Goal: Task Accomplishment & Management: Manage account settings

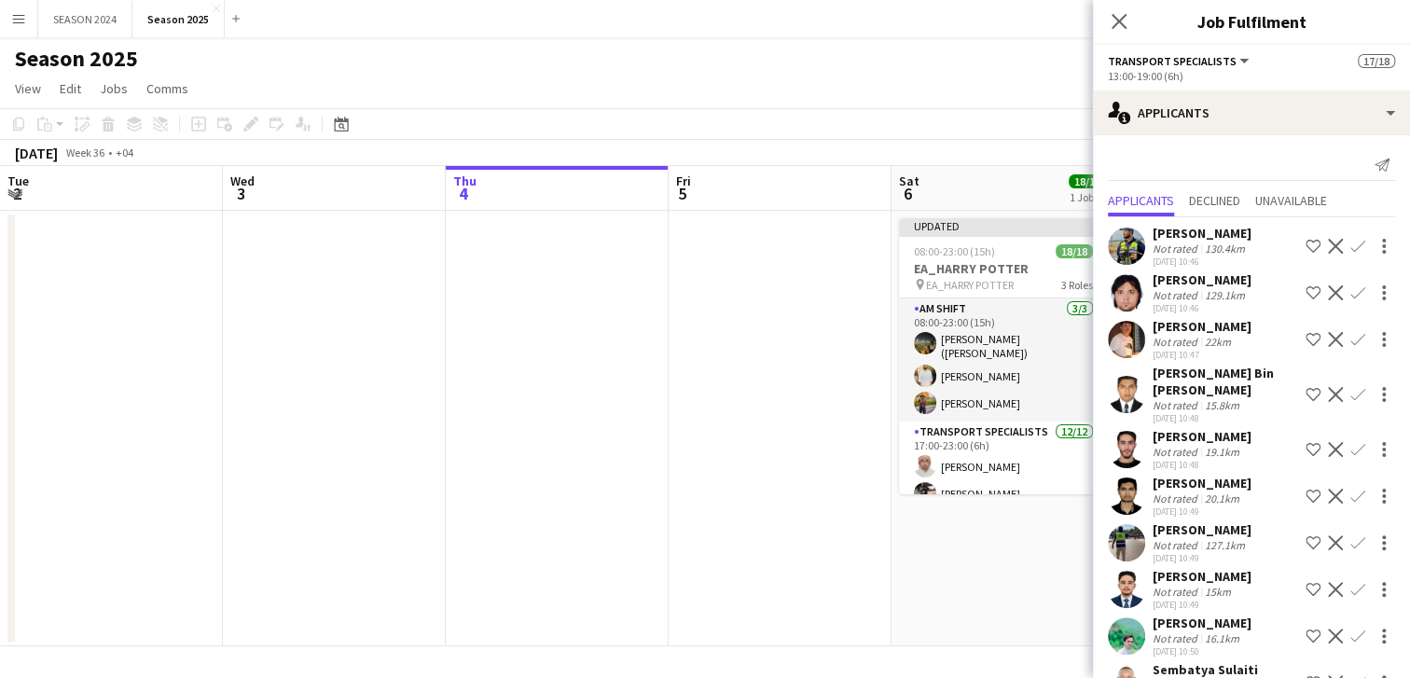
scroll to position [931, 0]
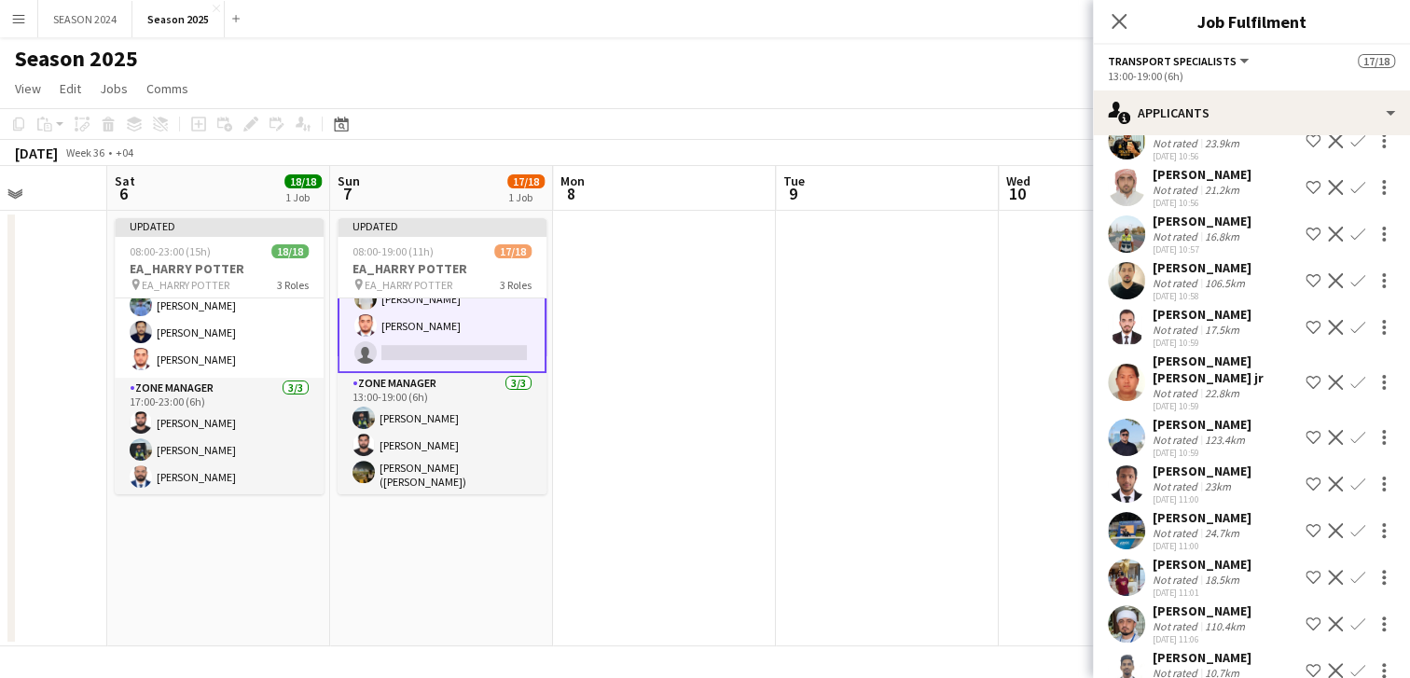
click at [456, 340] on app-card-role "Transport Specialists 74A [DATE] 13:00-19:00 (6h) [PERSON_NAME] Baloshi [PERSON…" at bounding box center [441, 185] width 209 height 376
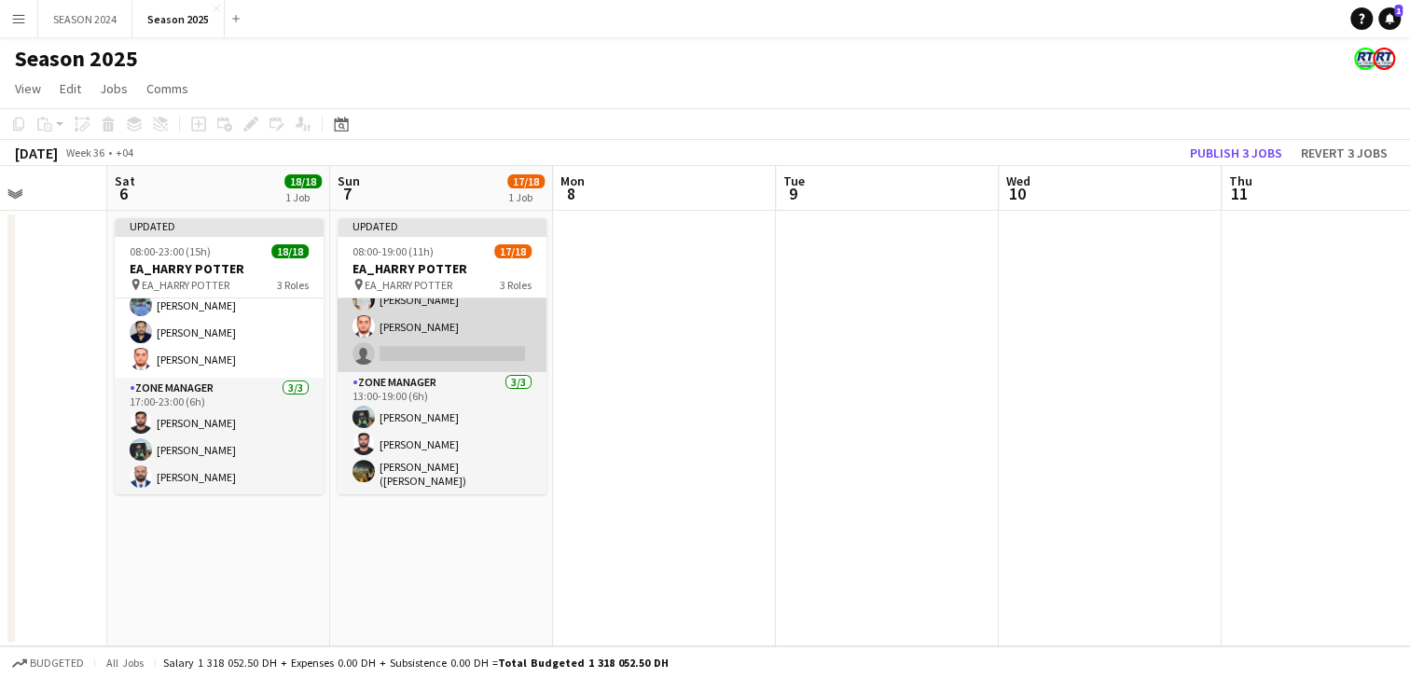
click at [456, 340] on app-card-role "Transport Specialists 74A [DATE] 13:00-19:00 (6h) [PERSON_NAME] Baloshi [PERSON…" at bounding box center [441, 186] width 209 height 372
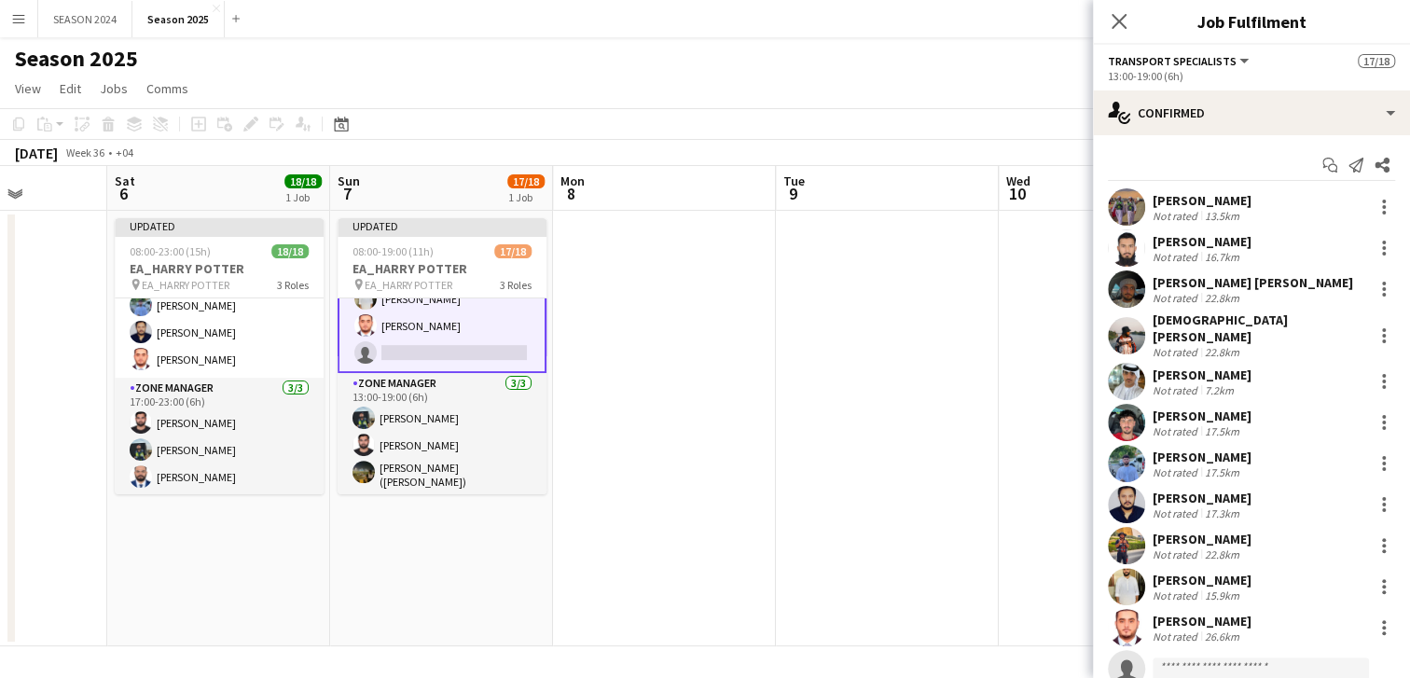
scroll to position [52, 0]
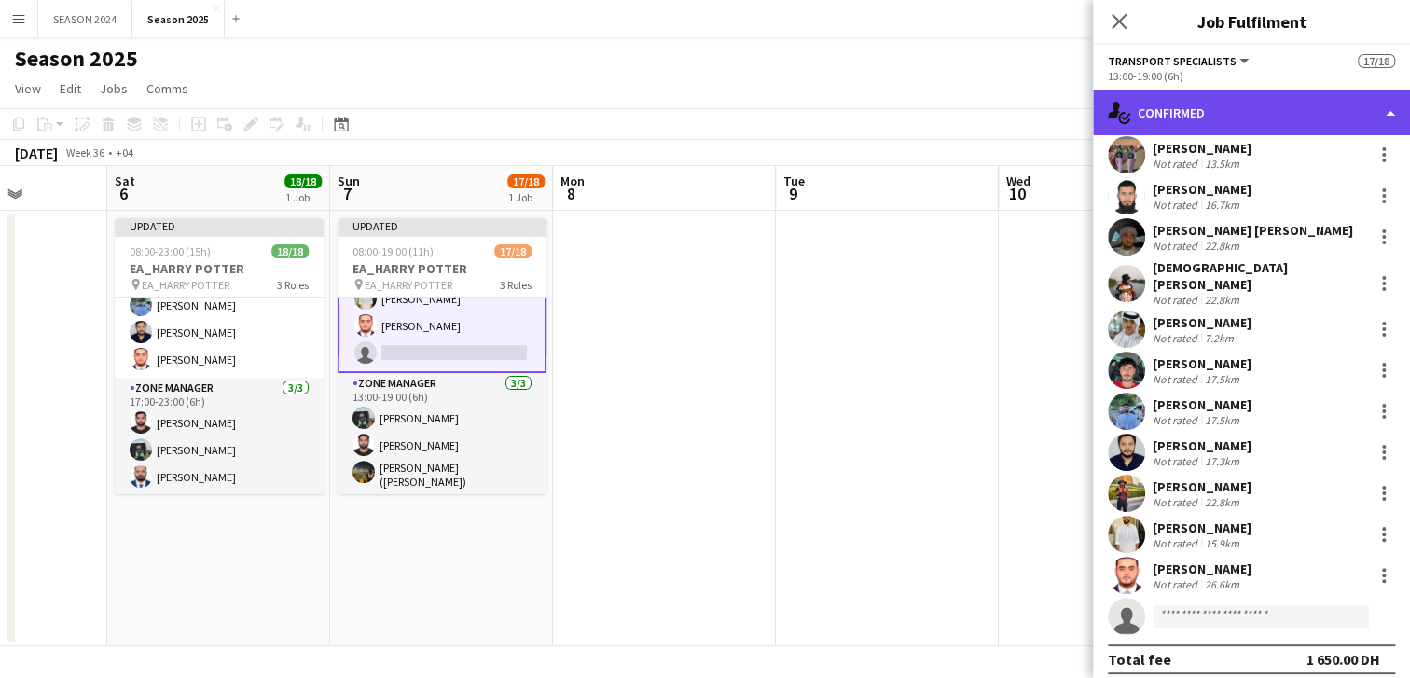
click at [1239, 118] on div "single-neutral-actions-check-2 Confirmed" at bounding box center [1251, 112] width 317 height 45
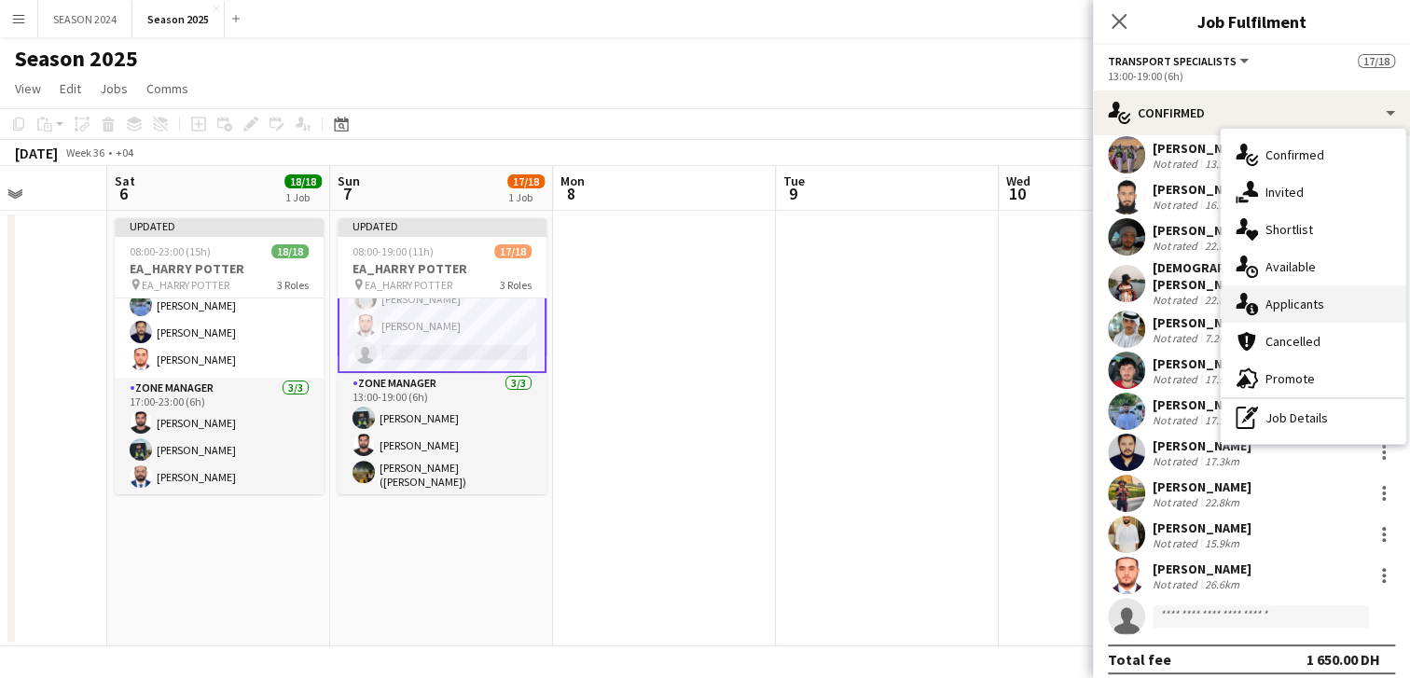
click at [1302, 299] on span "Applicants" at bounding box center [1294, 304] width 59 height 17
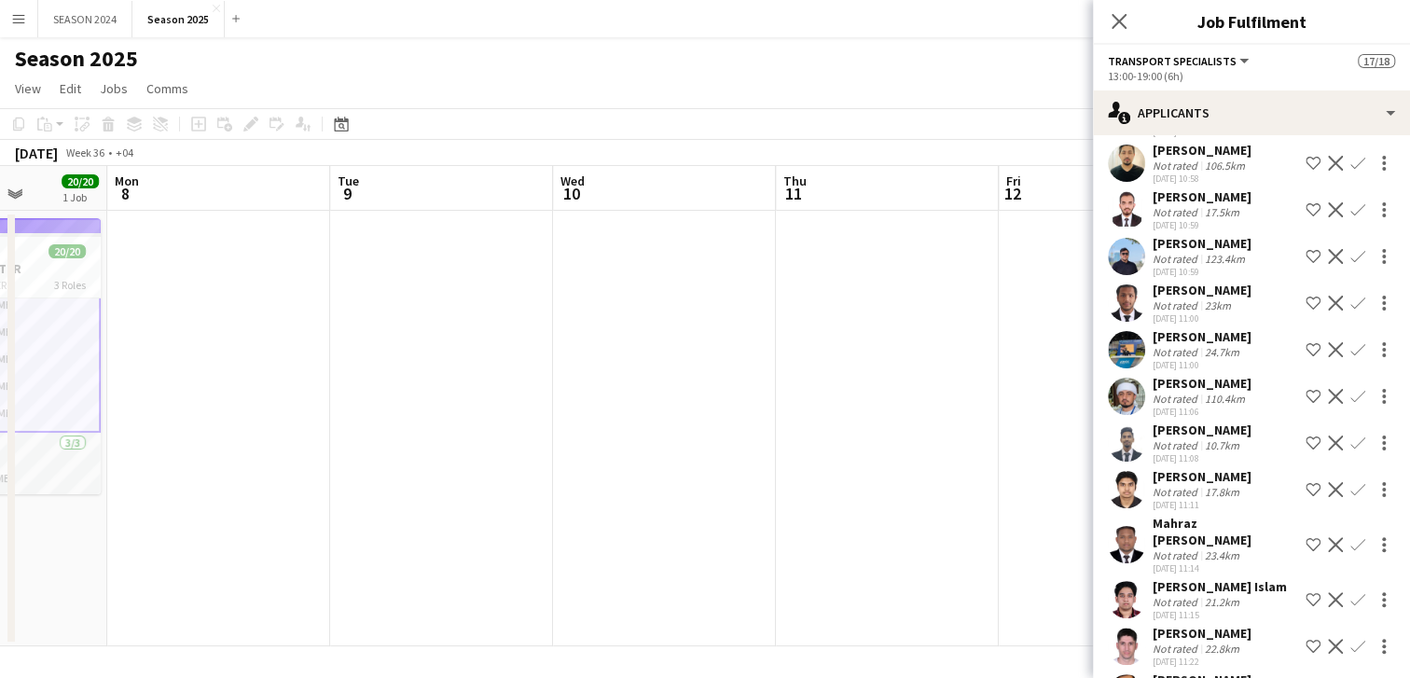
scroll to position [0, 0]
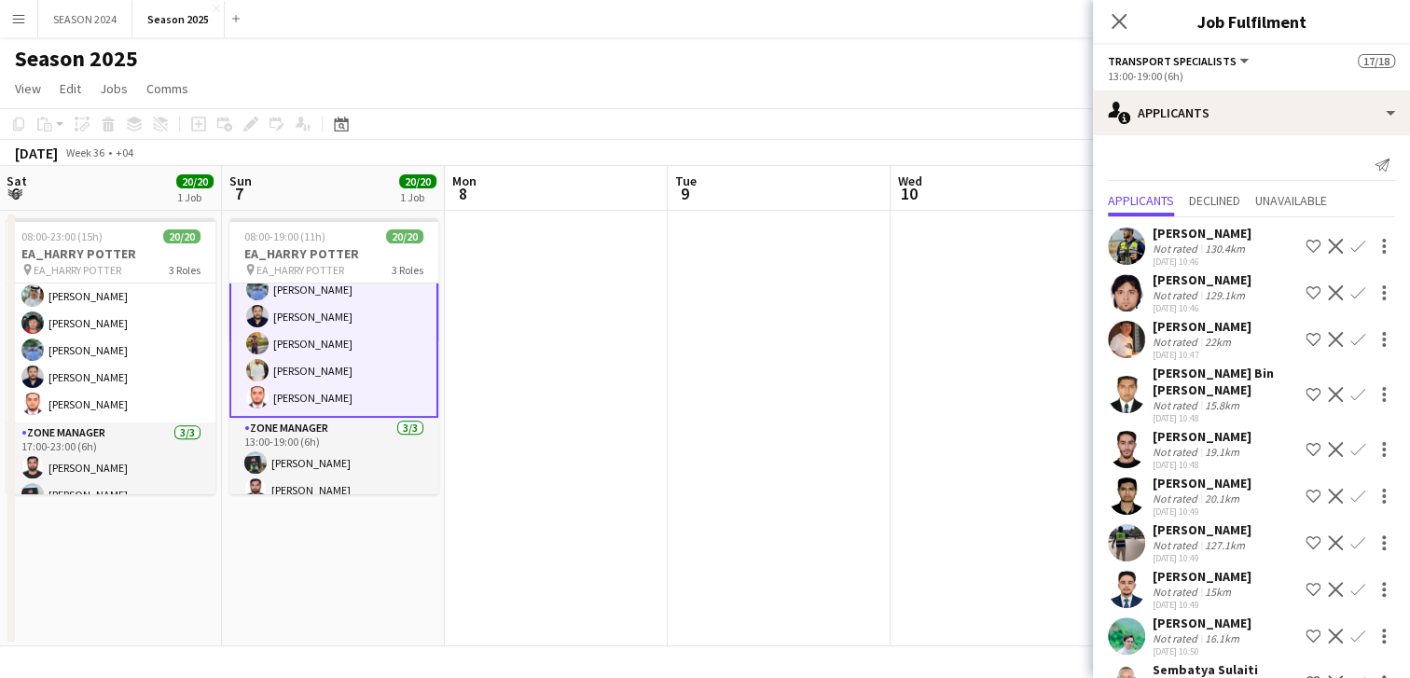
drag, startPoint x: 334, startPoint y: 297, endPoint x: 676, endPoint y: 363, distance: 348.3
click at [676, 363] on app-calendar-viewport "Thu 4 Fri 5 Sat 6 20/20 1 Job Sun 7 20/20 1 Job Mon 8 Tue 9 Wed 10 Thu 11 Fri 1…" at bounding box center [705, 406] width 1410 height 480
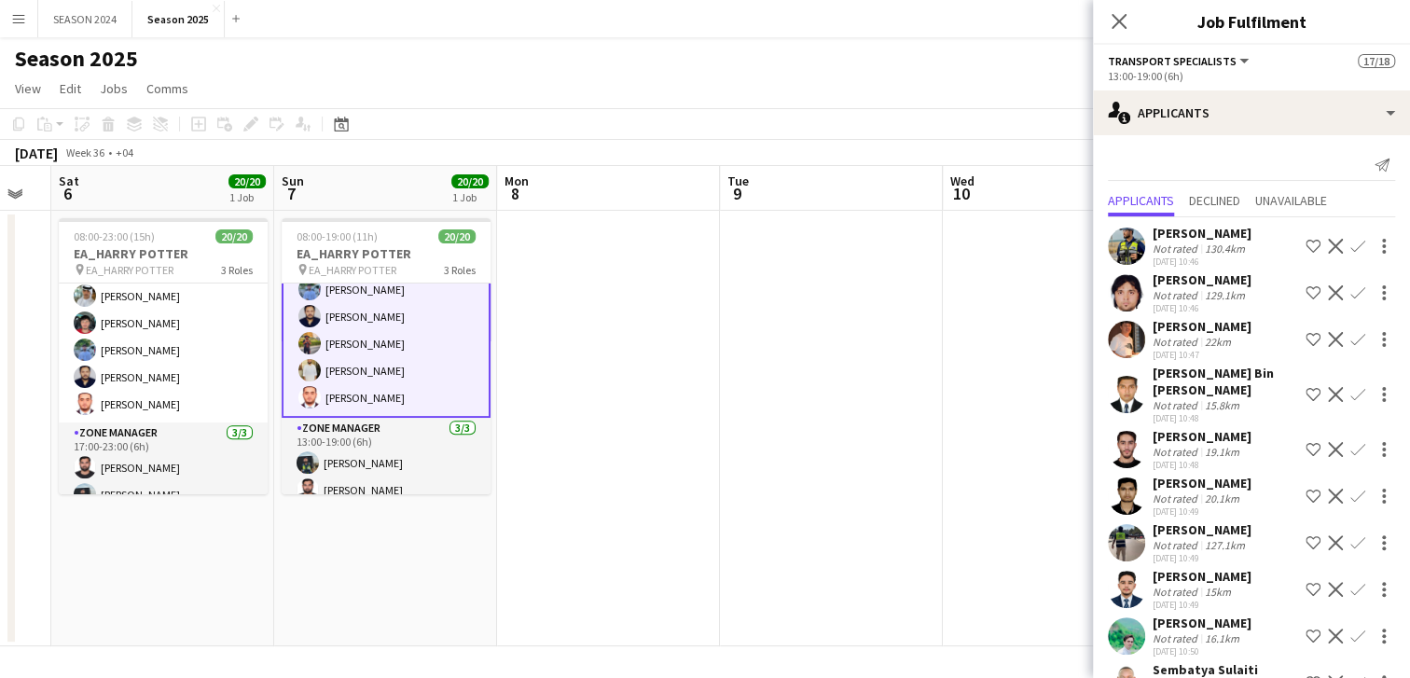
drag, startPoint x: 549, startPoint y: 374, endPoint x: 762, endPoint y: 374, distance: 212.6
click at [785, 374] on app-calendar-viewport "Thu 4 Fri 5 Sat 6 20/20 1 Job Sun 7 20/20 1 Job Mon 8 Tue 9 Wed 10 Thu 11 Fri 1…" at bounding box center [705, 406] width 1410 height 480
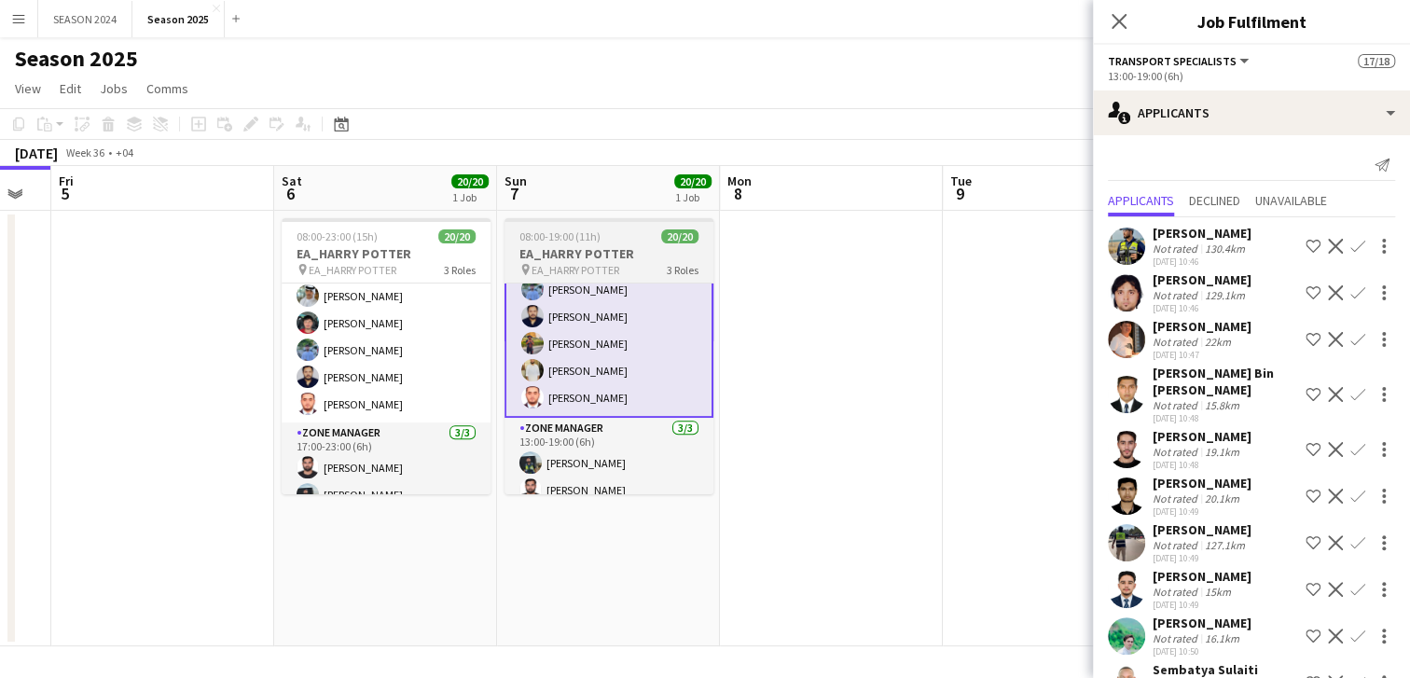
scroll to position [0, 393]
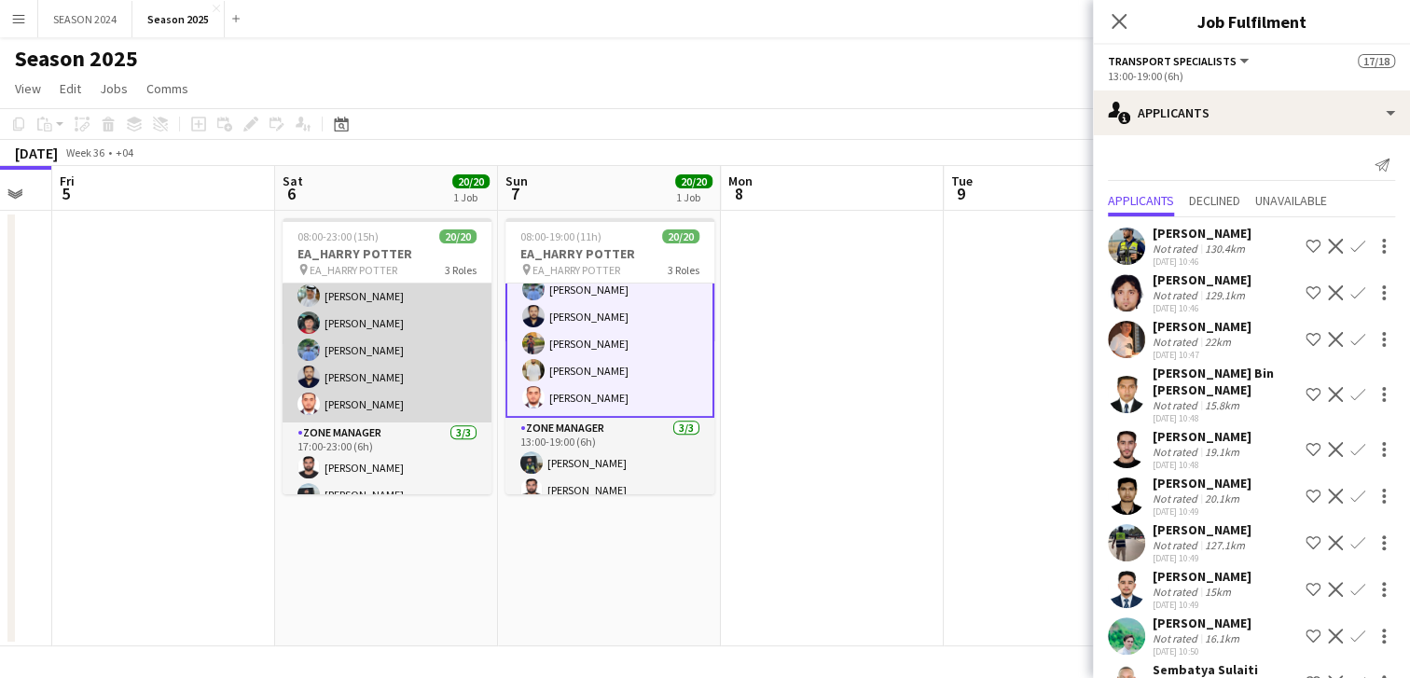
click at [365, 376] on app-card-role "Transport Specialists 14/14 17:00-23:00 (6h) [PERSON_NAME] [PERSON_NAME] [PERSO…" at bounding box center [386, 207] width 209 height 432
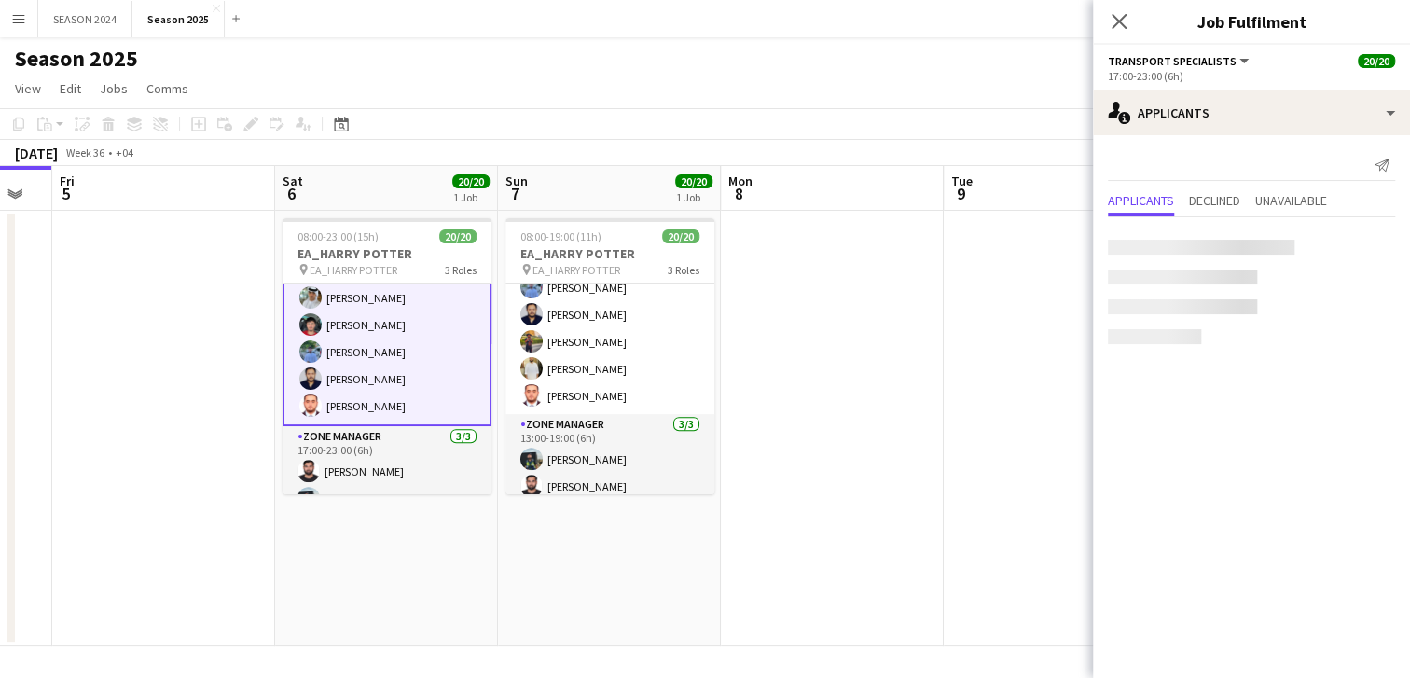
scroll to position [418, 0]
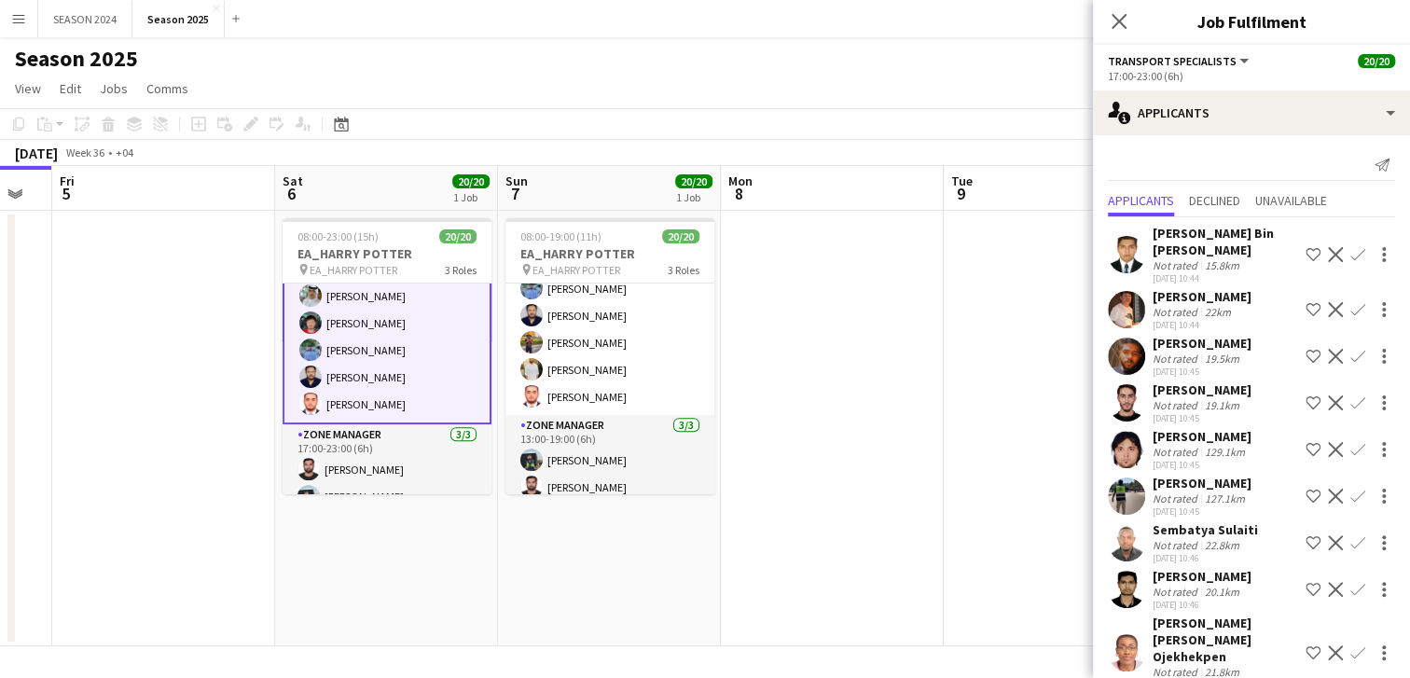
click at [407, 348] on app-card-role "Transport Specialists 14/14 17:00-23:00 (6h) [PERSON_NAME] [PERSON_NAME] [PERSO…" at bounding box center [386, 206] width 209 height 435
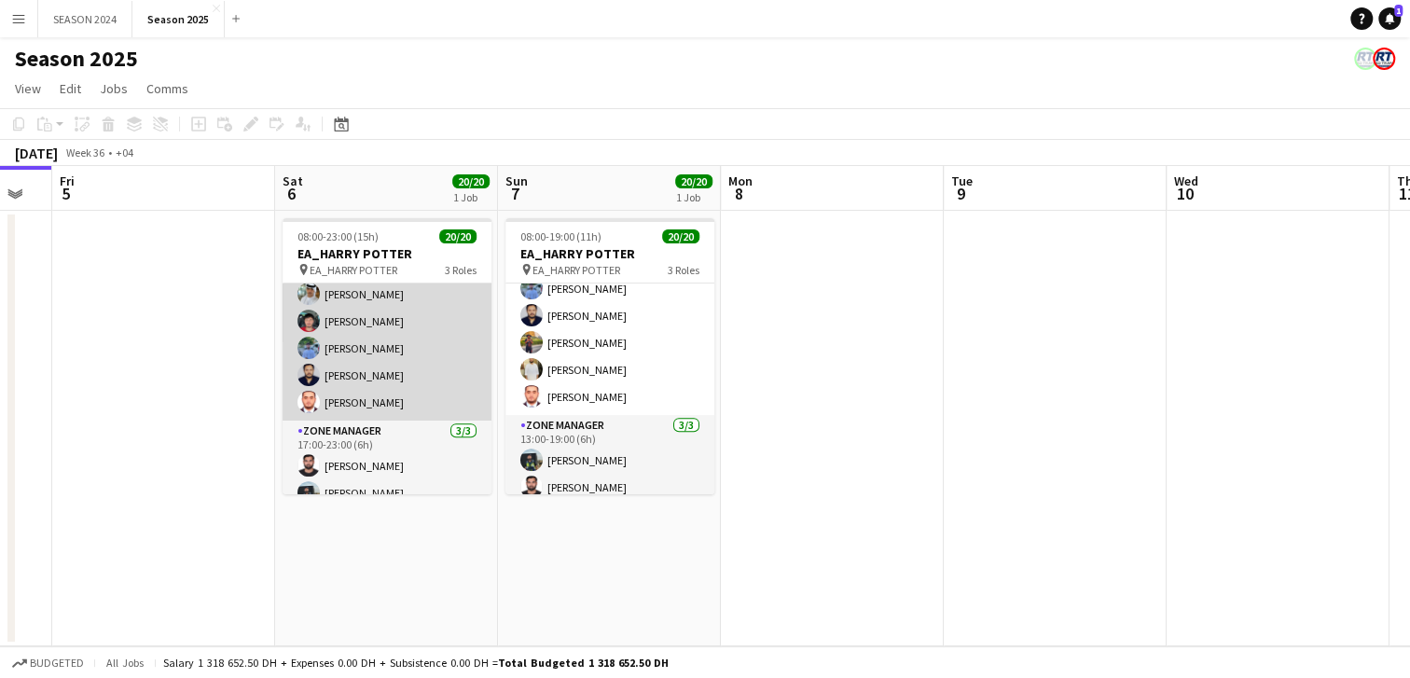
scroll to position [416, 0]
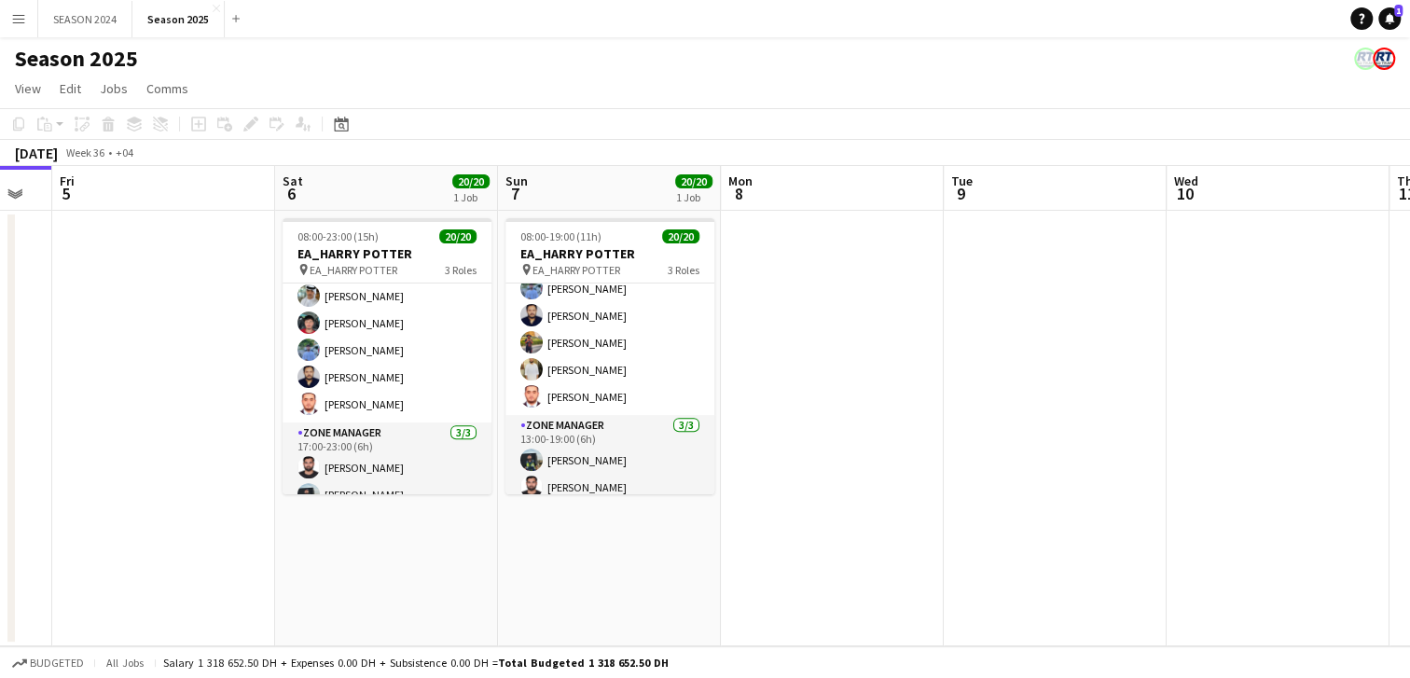
drag, startPoint x: 407, startPoint y: 348, endPoint x: 395, endPoint y: 337, distance: 16.5
click at [395, 337] on app-calendar-viewport "Wed 3 Thu 4 Fri 5 Sat 6 20/20 1 Job Sun 7 20/20 1 Job Mon 8 Tue 9 Wed 10 Thu 11…" at bounding box center [705, 406] width 1410 height 480
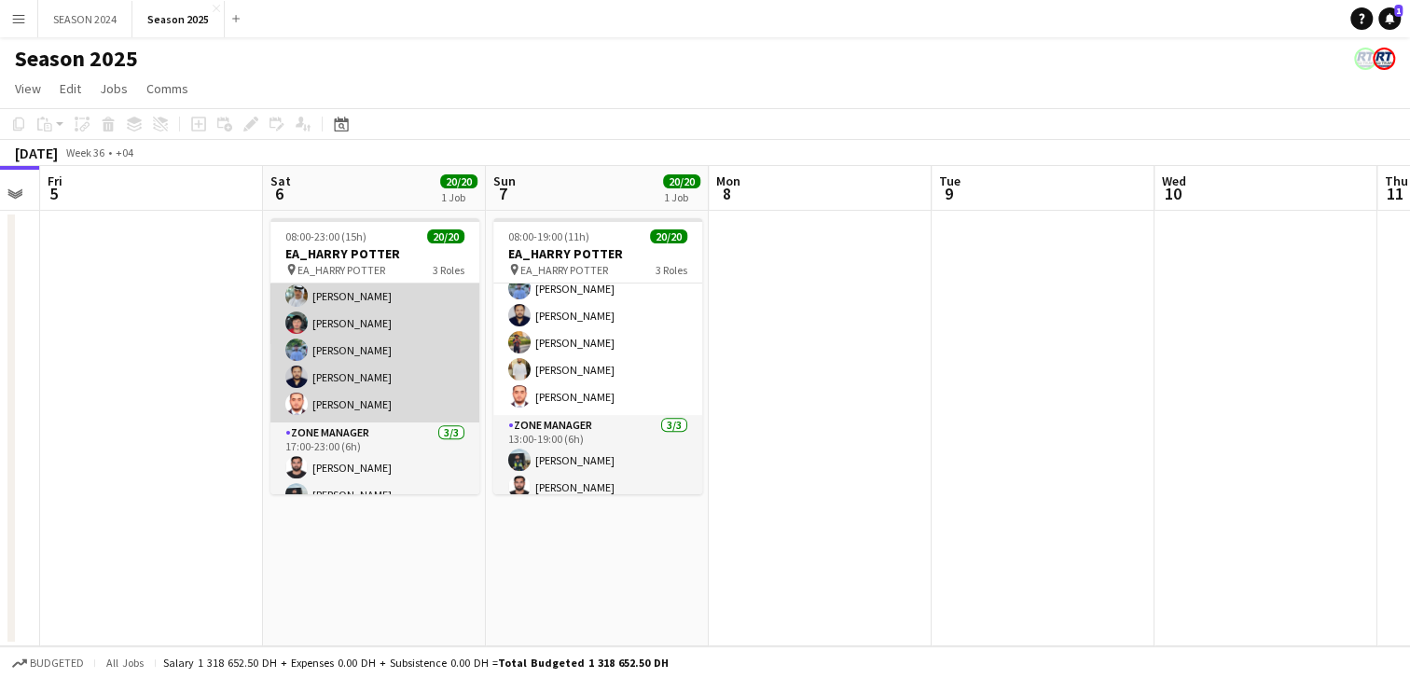
click at [391, 337] on app-card-role "Transport Specialists 14/14 17:00-23:00 (6h) [PERSON_NAME] [PERSON_NAME] [PERSO…" at bounding box center [374, 207] width 209 height 432
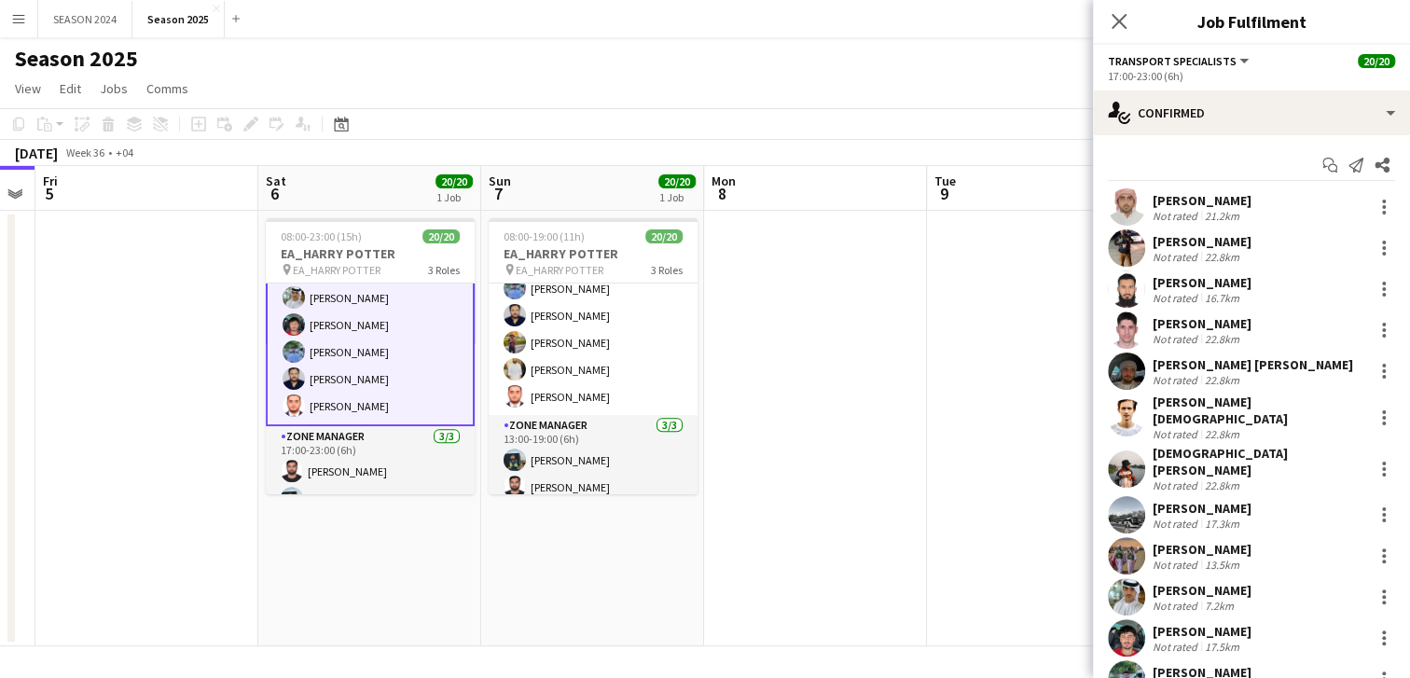
scroll to position [418, 0]
click at [393, 364] on app-card-role "Transport Specialists 14/14 17:00-23:00 (6h) [PERSON_NAME] [PERSON_NAME] [PERSO…" at bounding box center [370, 206] width 209 height 435
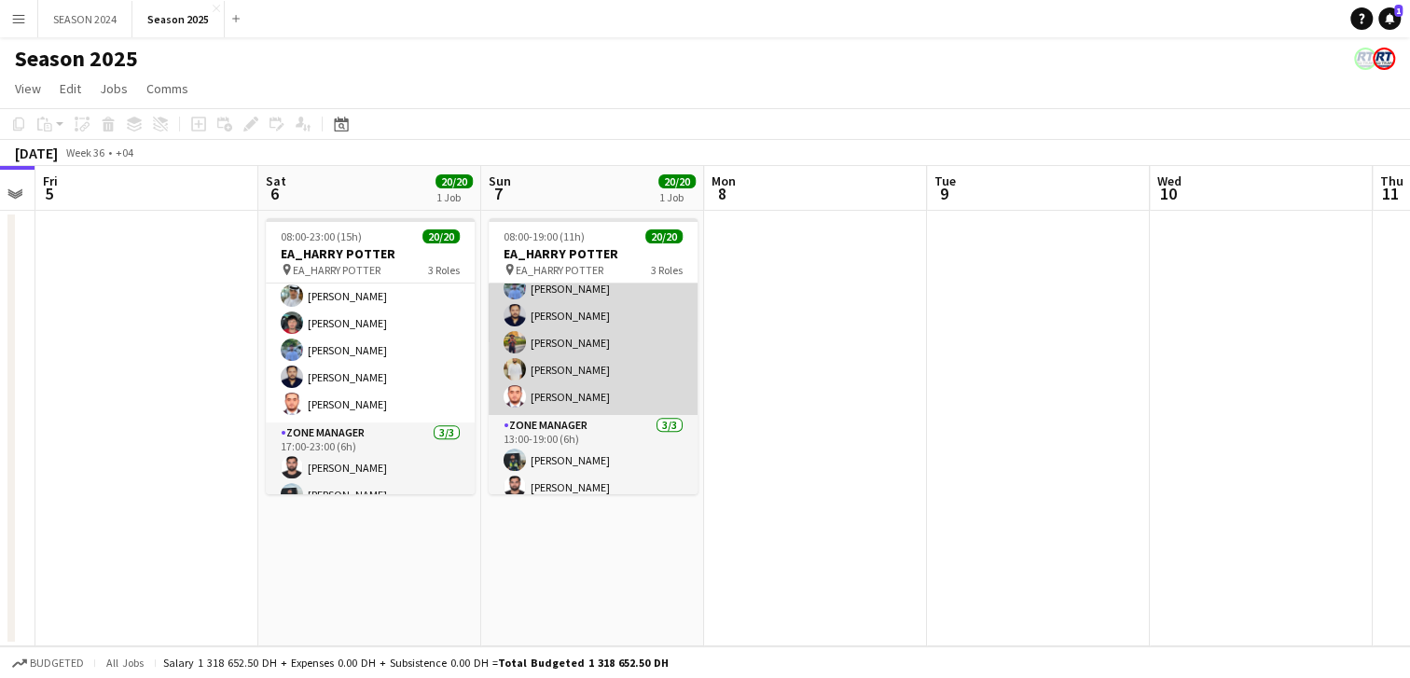
click at [514, 348] on app-card-role "Transport Specialists 14/14 13:00-19:00 (6h) [PERSON_NAME] [PERSON_NAME] [PERSO…" at bounding box center [593, 199] width 209 height 432
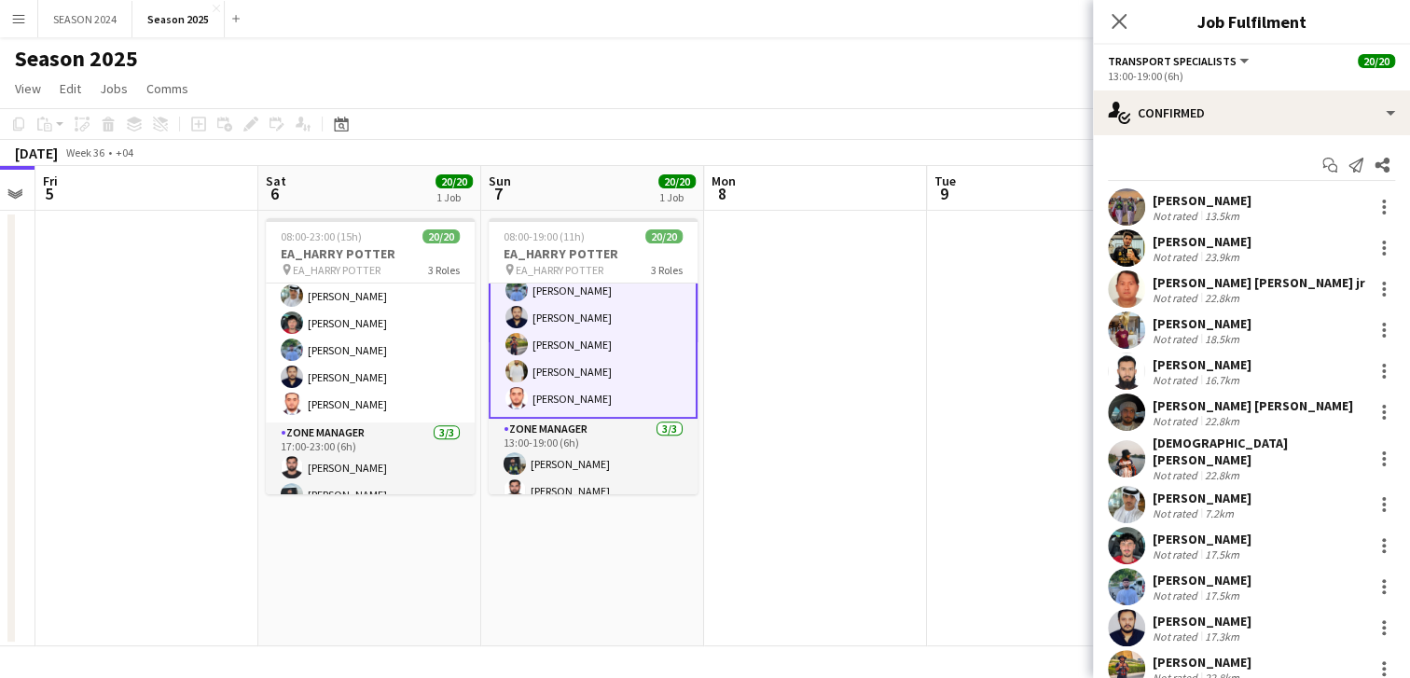
scroll to position [419, 0]
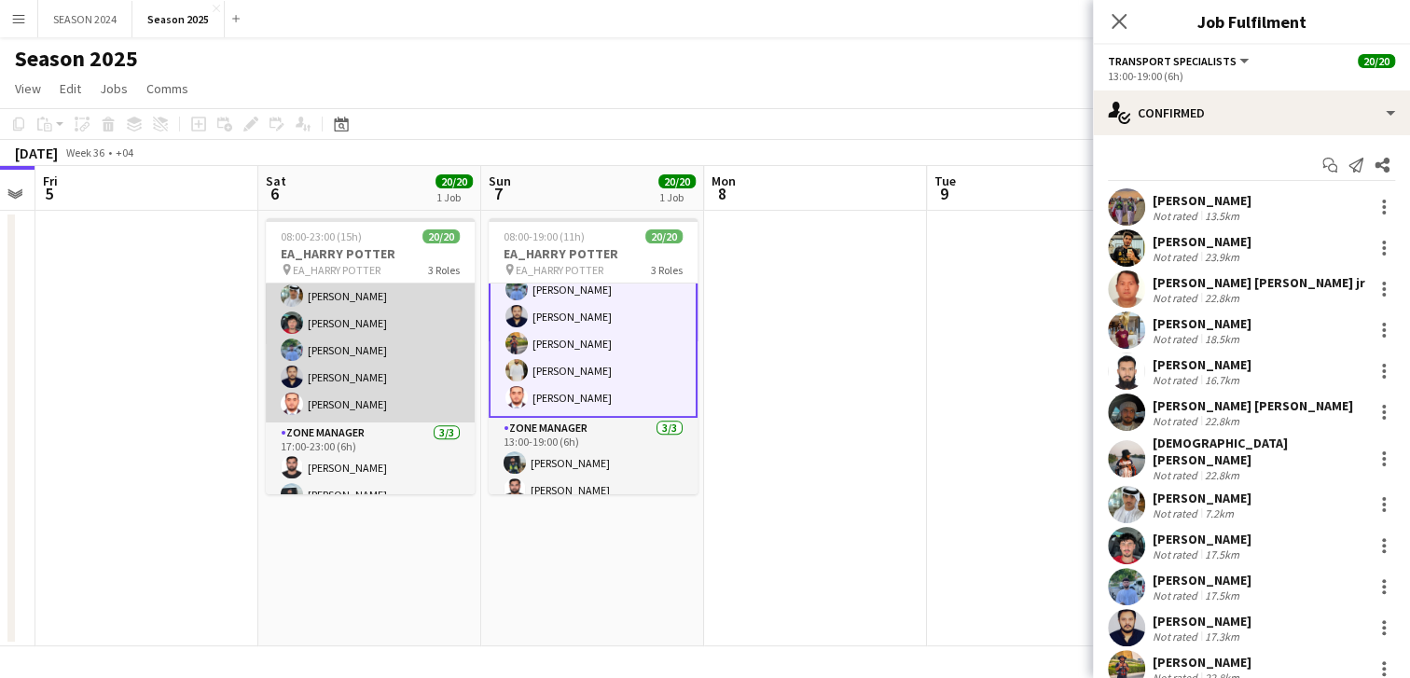
click at [417, 352] on app-card-role "Transport Specialists 14/14 17:00-23:00 (6h) [PERSON_NAME] [PERSON_NAME] [PERSO…" at bounding box center [370, 207] width 209 height 432
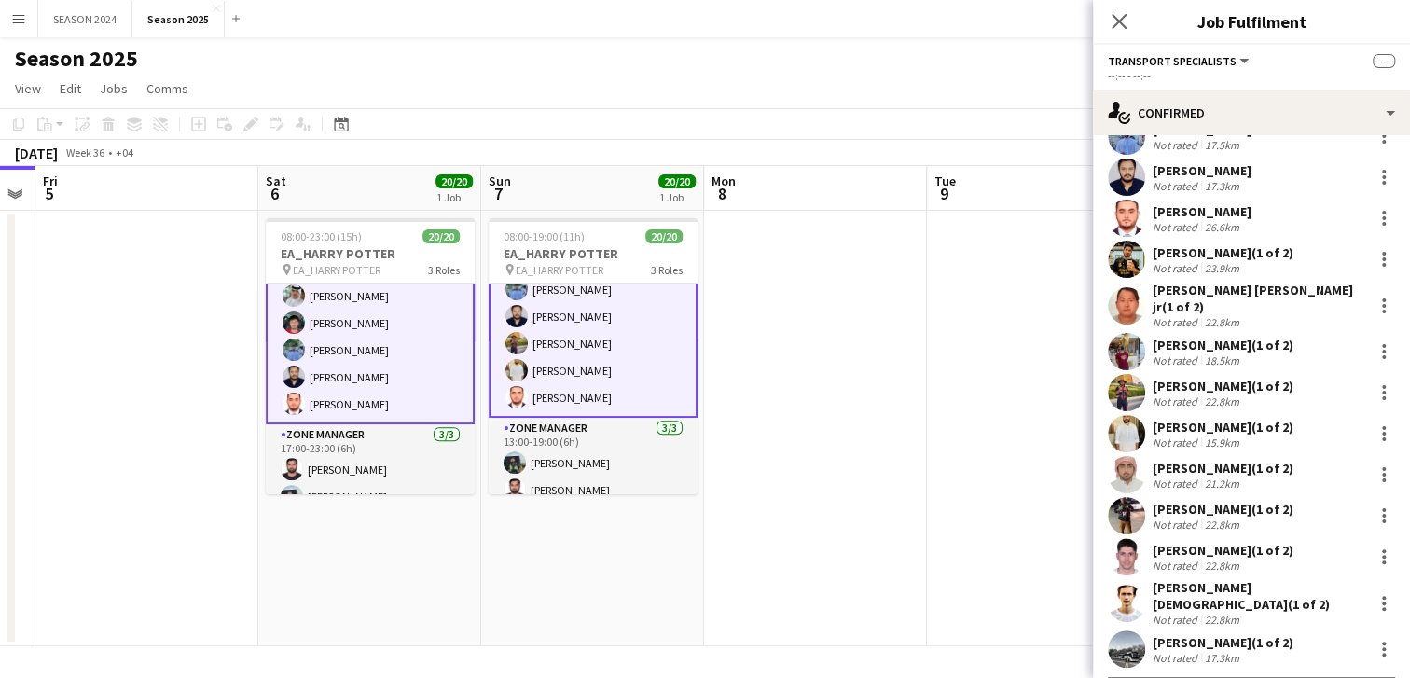
scroll to position [340, 0]
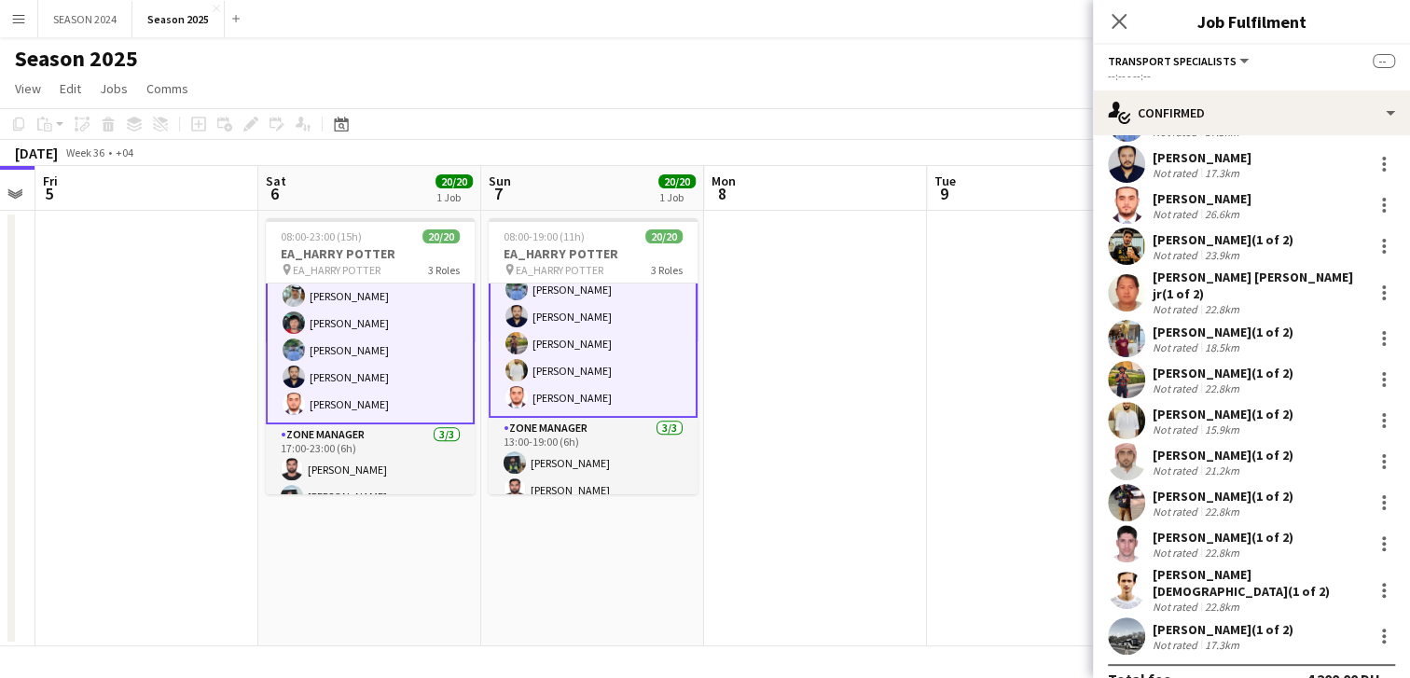
click at [589, 354] on app-card-role "Transport Specialists 14/14 13:00-19:00 (6h) [PERSON_NAME] [PERSON_NAME] [PERSO…" at bounding box center [593, 199] width 209 height 435
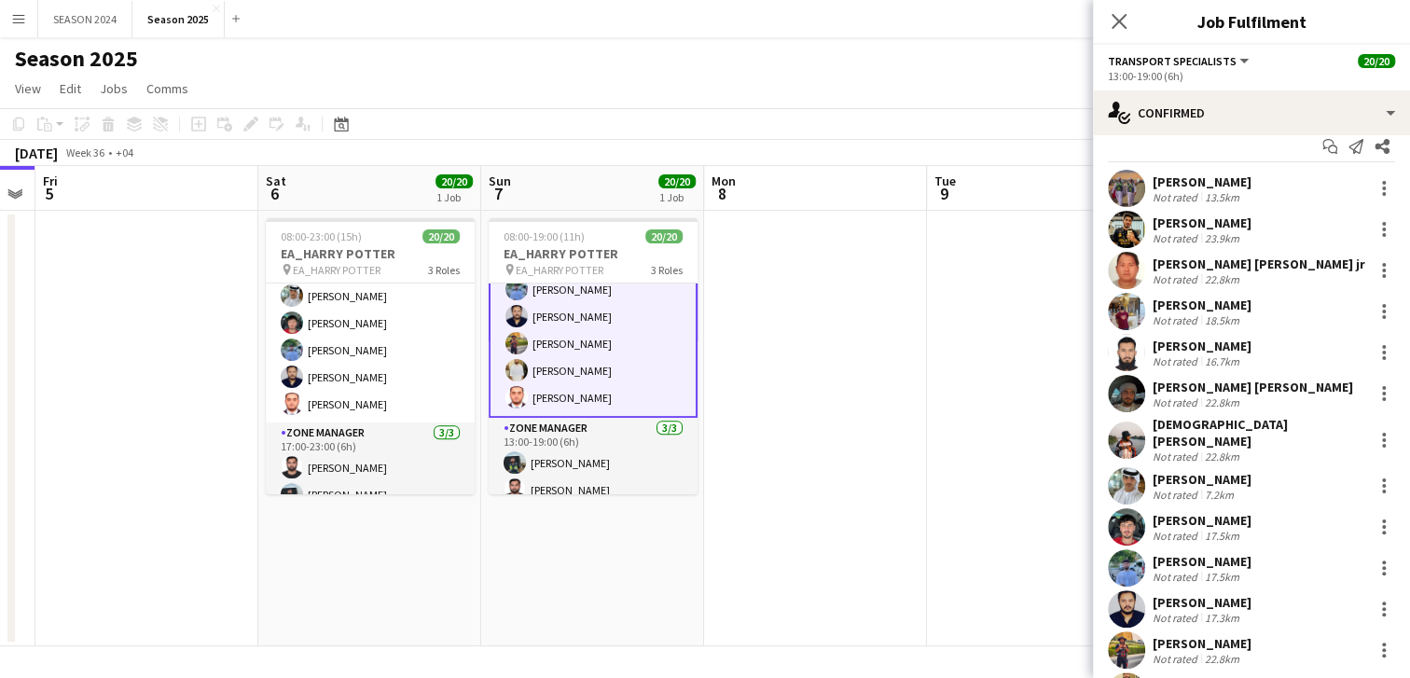
scroll to position [135, 0]
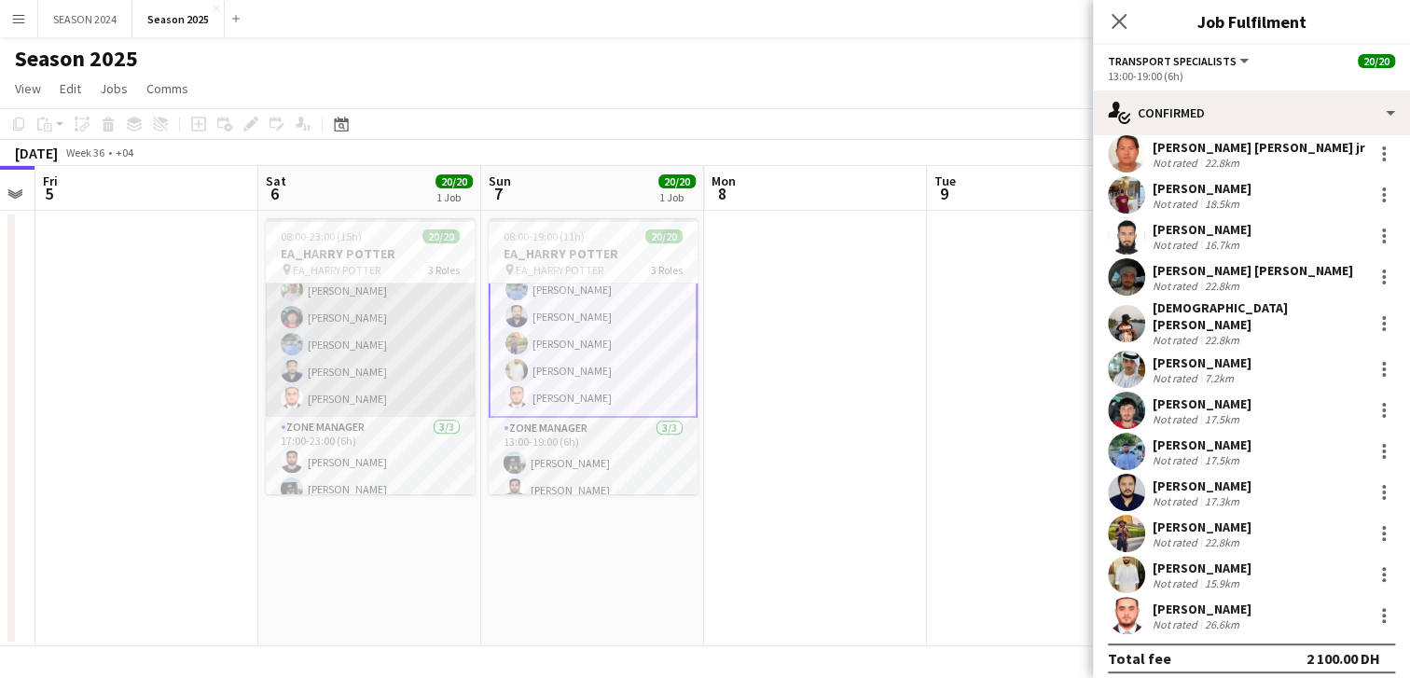
click at [324, 301] on app-card-role "Transport Specialists 14/14 17:00-23:00 (6h) [PERSON_NAME] [PERSON_NAME] [PERSO…" at bounding box center [370, 204] width 209 height 426
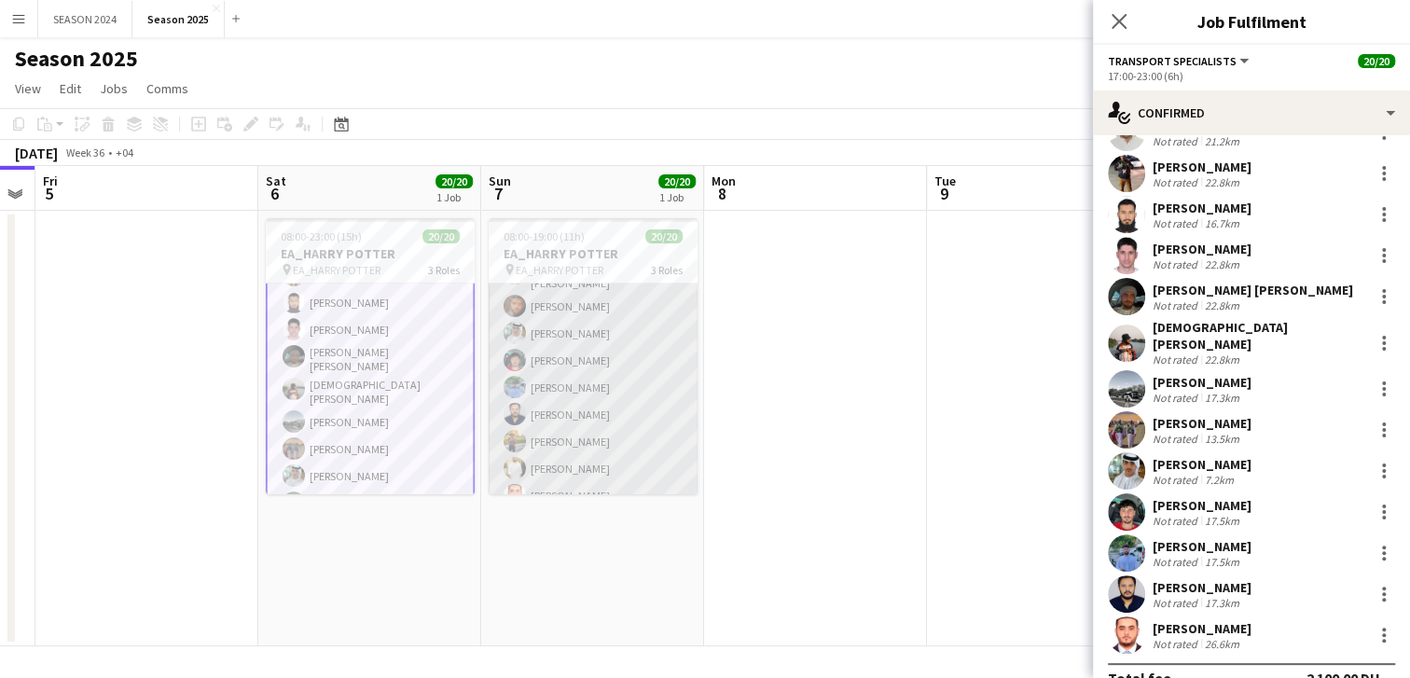
scroll to position [350, 0]
